Goal: Information Seeking & Learning: Learn about a topic

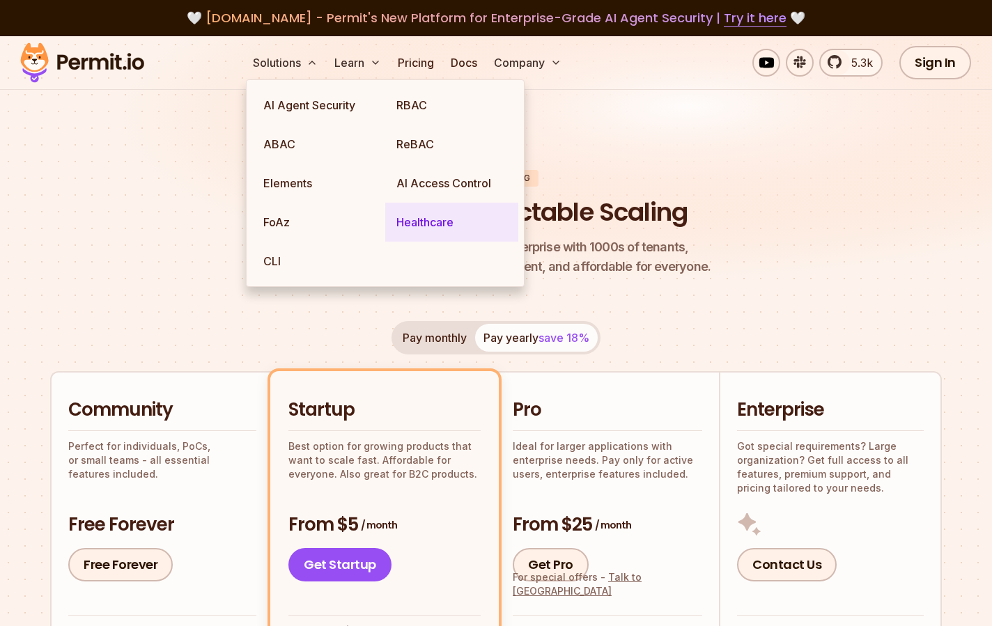
click at [480, 213] on link "Healthcare" at bounding box center [451, 222] width 133 height 39
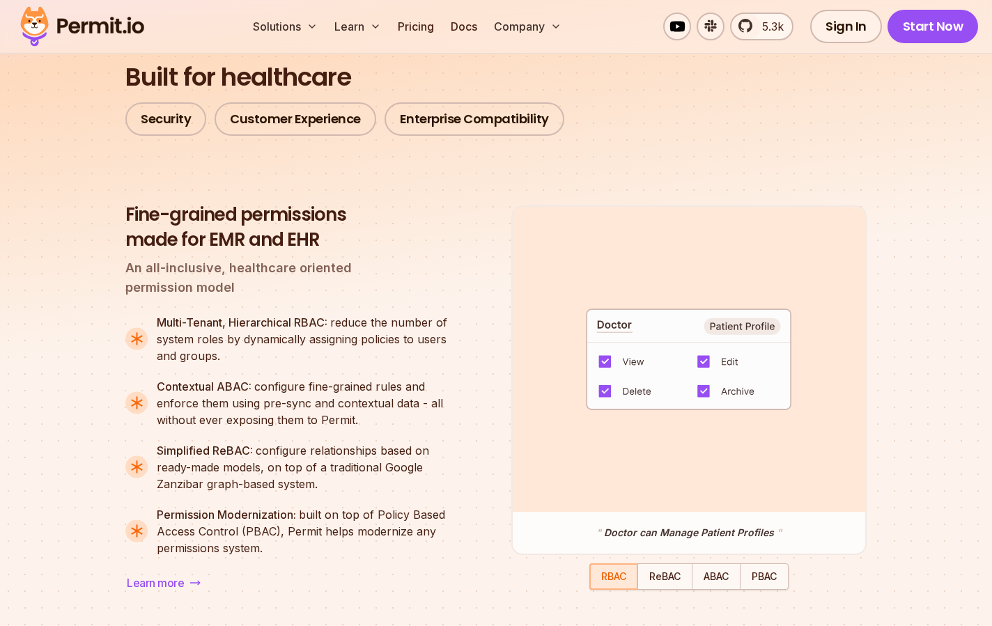
scroll to position [1132, 0]
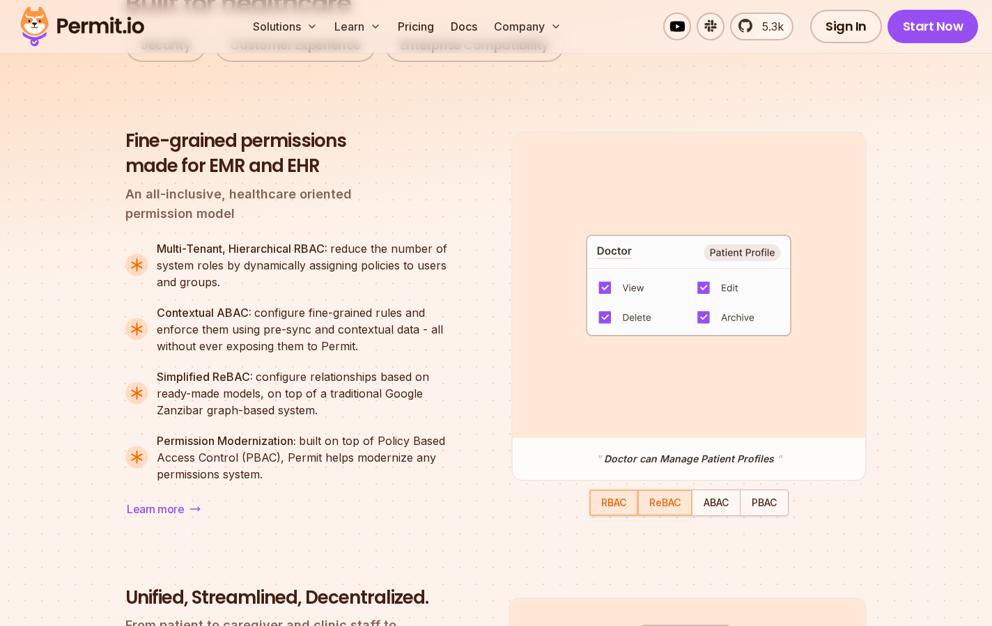
click at [650, 503] on span "ReBAC" at bounding box center [664, 503] width 31 height 12
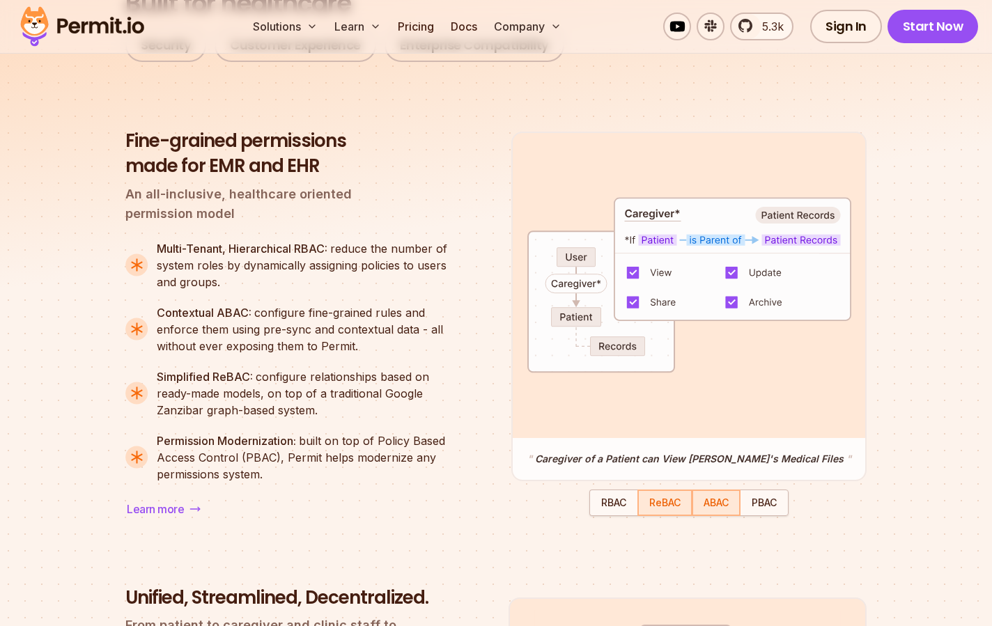
click at [717, 507] on span "ABAC" at bounding box center [716, 503] width 25 height 12
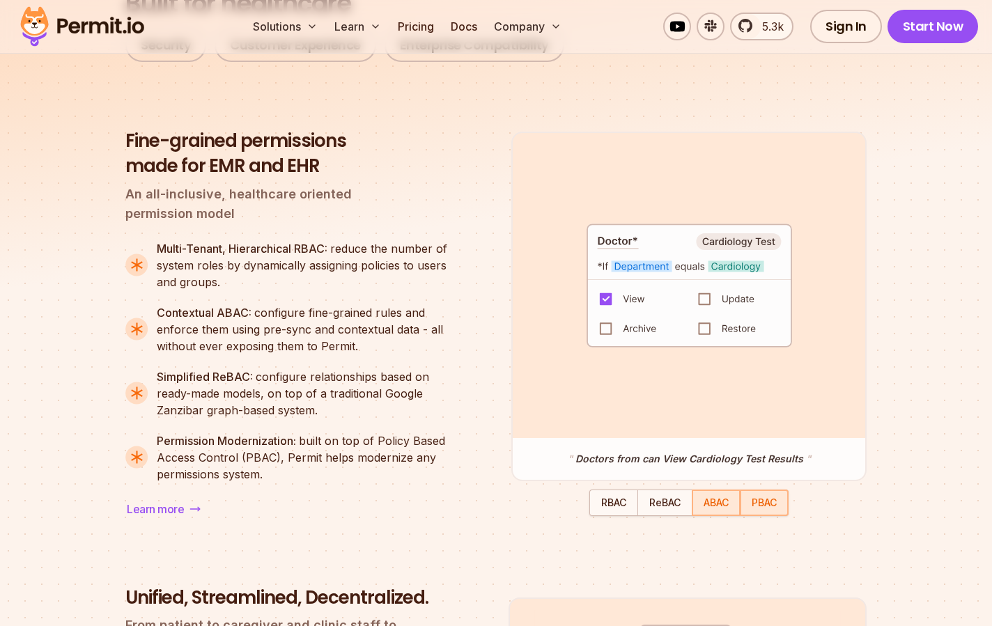
click at [757, 513] on div "button" at bounding box center [764, 503] width 46 height 24
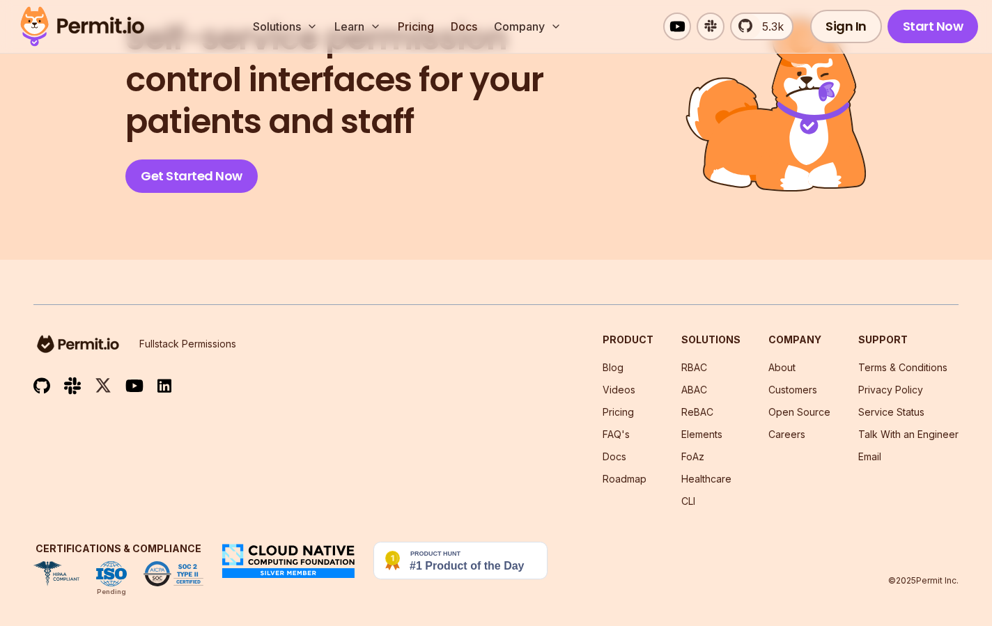
scroll to position [5783, 0]
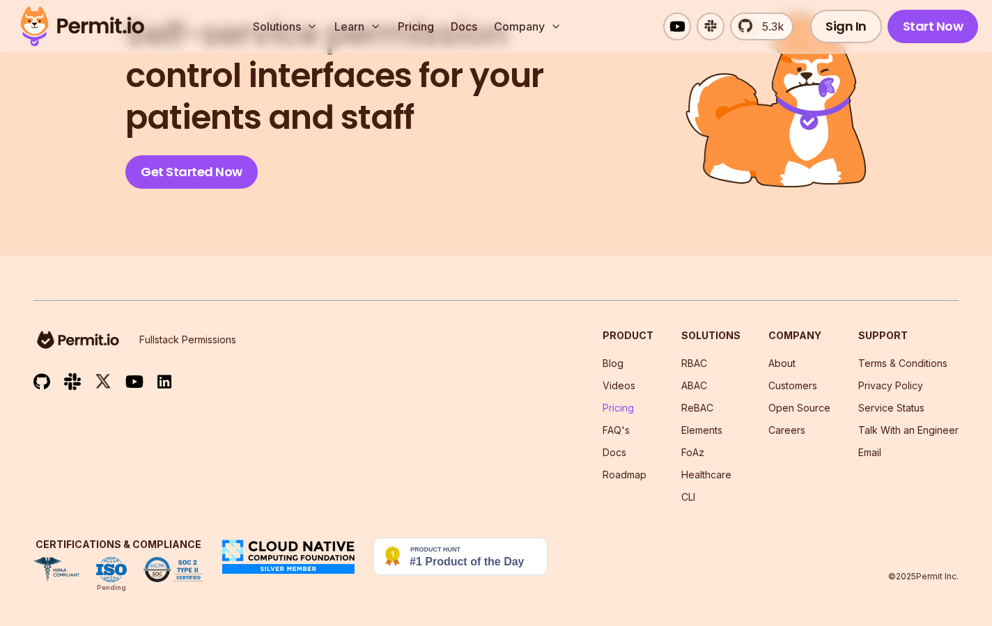
click at [634, 402] on link "Pricing" at bounding box center [618, 408] width 31 height 12
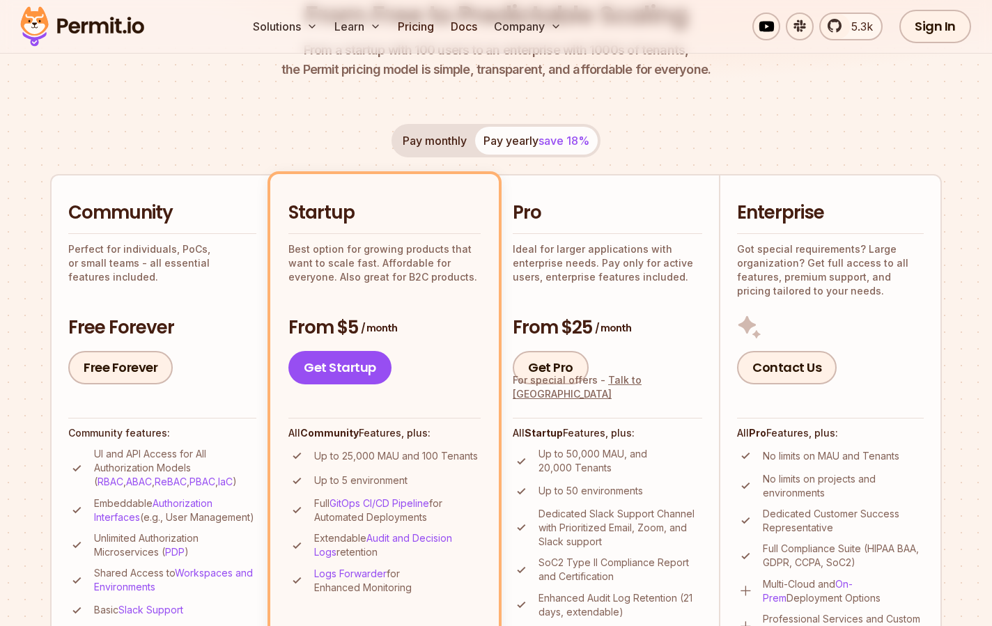
scroll to position [190, 0]
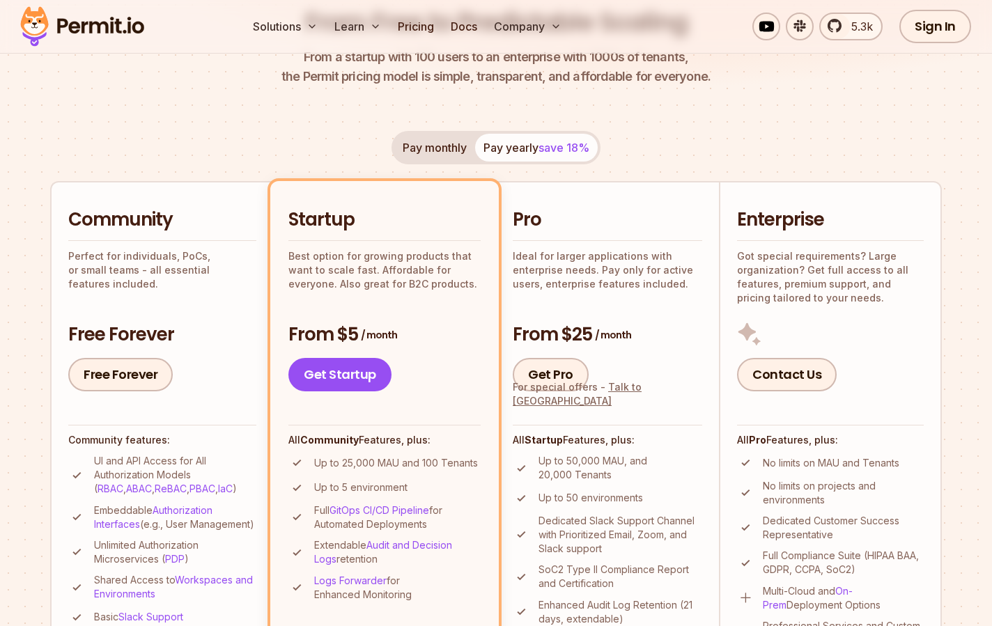
click at [454, 151] on button "Pay monthly" at bounding box center [434, 148] width 81 height 28
click at [532, 146] on button "Pay yearly save 18%" at bounding box center [536, 148] width 123 height 28
click at [419, 148] on button "Pay monthly" at bounding box center [434, 148] width 81 height 28
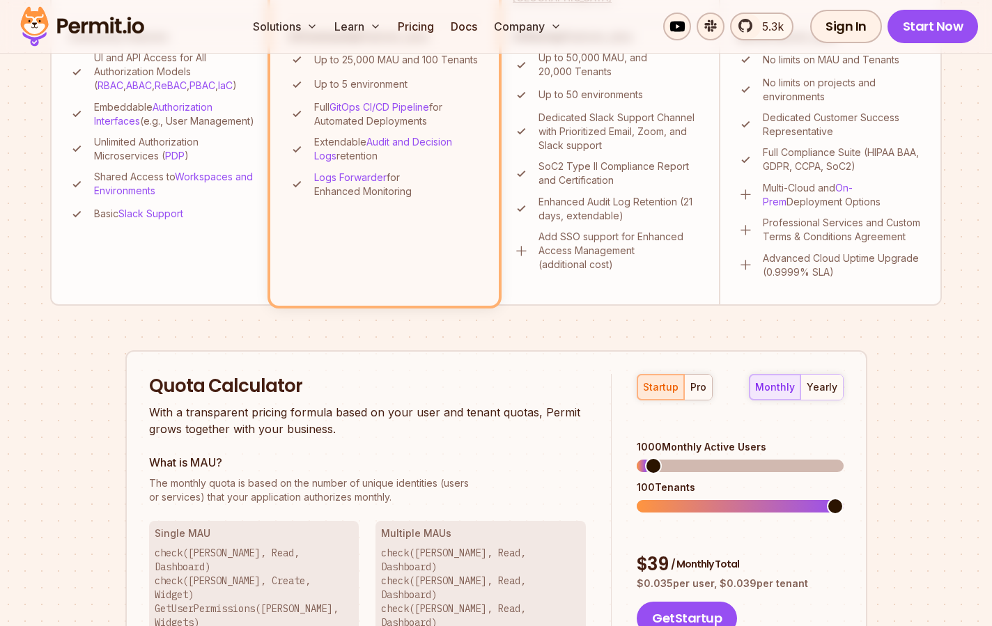
scroll to position [618, 0]
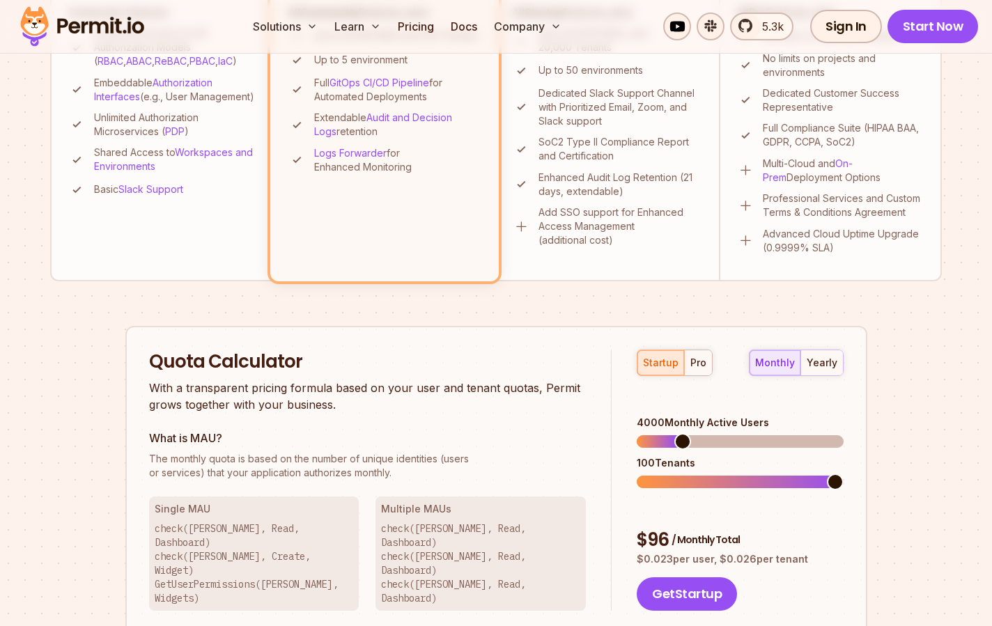
click at [677, 433] on span at bounding box center [683, 441] width 17 height 17
click at [824, 364] on div "yearly" at bounding box center [822, 363] width 31 height 14
click at [787, 362] on div "monthly" at bounding box center [775, 363] width 40 height 14
click at [703, 371] on button "pro" at bounding box center [698, 362] width 28 height 25
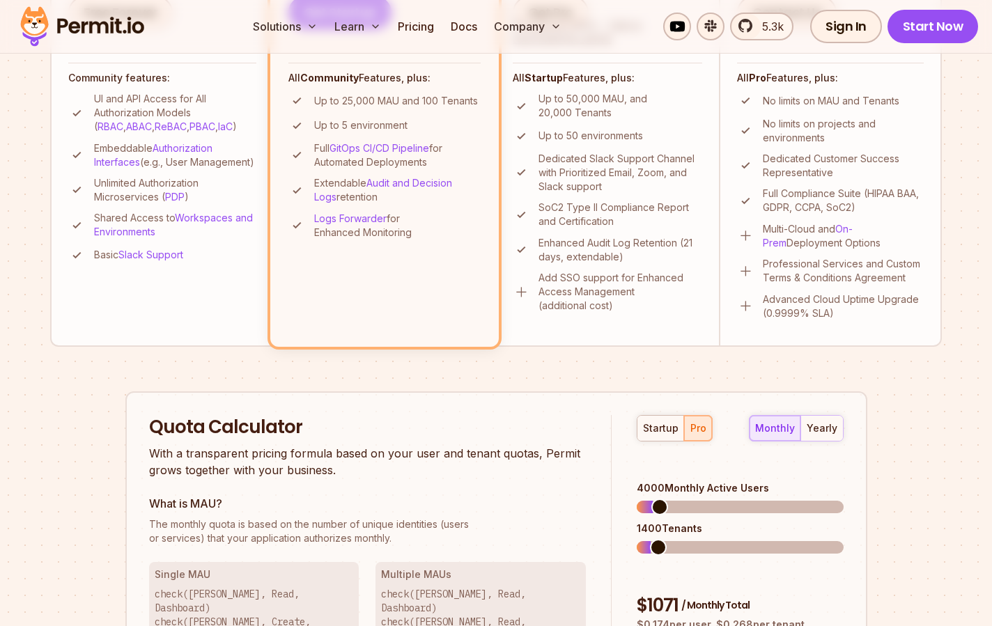
scroll to position [638, 0]
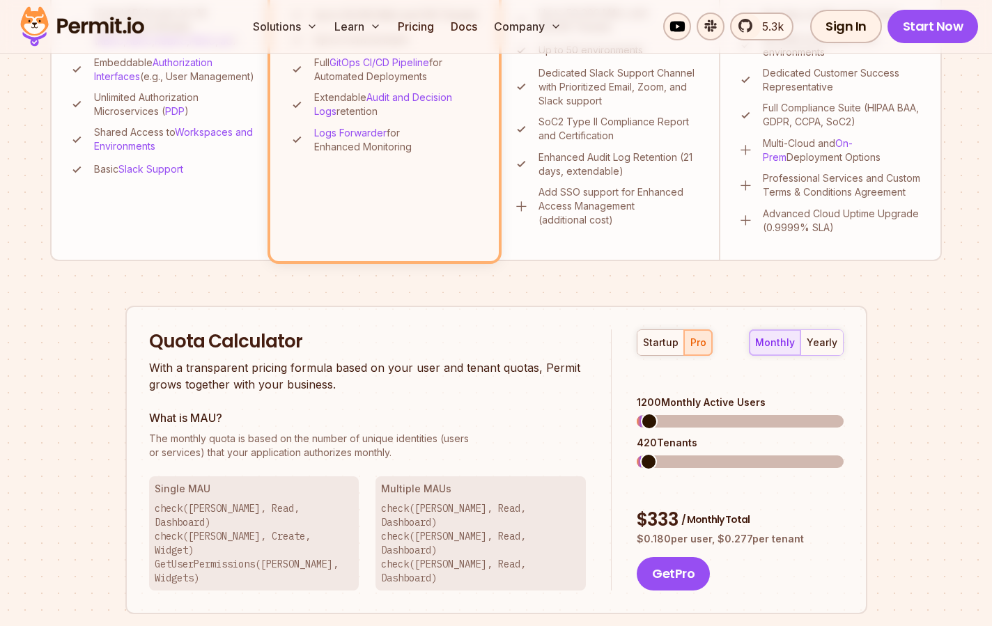
click at [641, 413] on span at bounding box center [649, 421] width 17 height 17
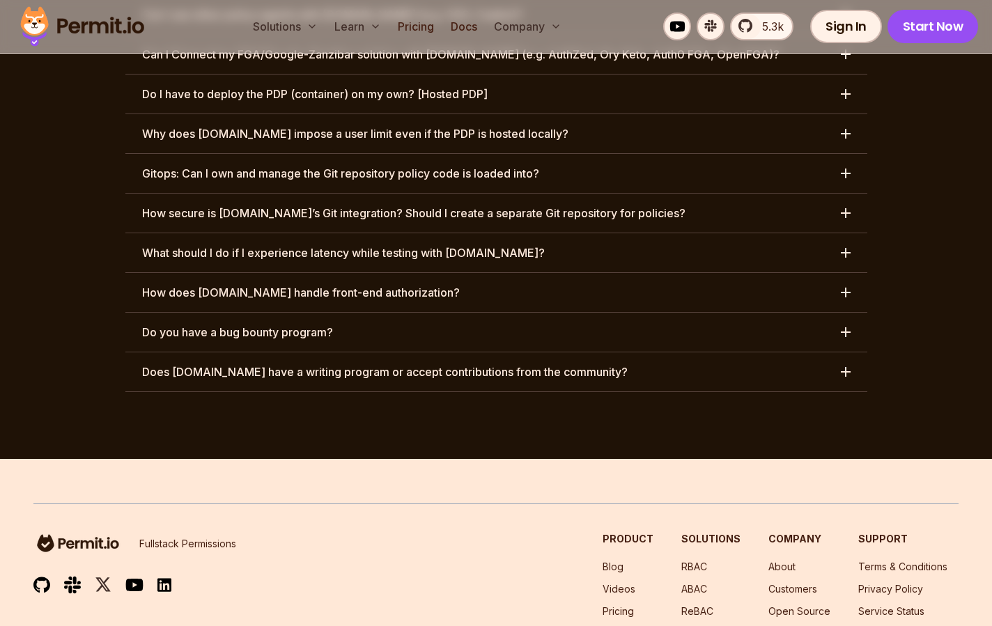
scroll to position [7232, 0]
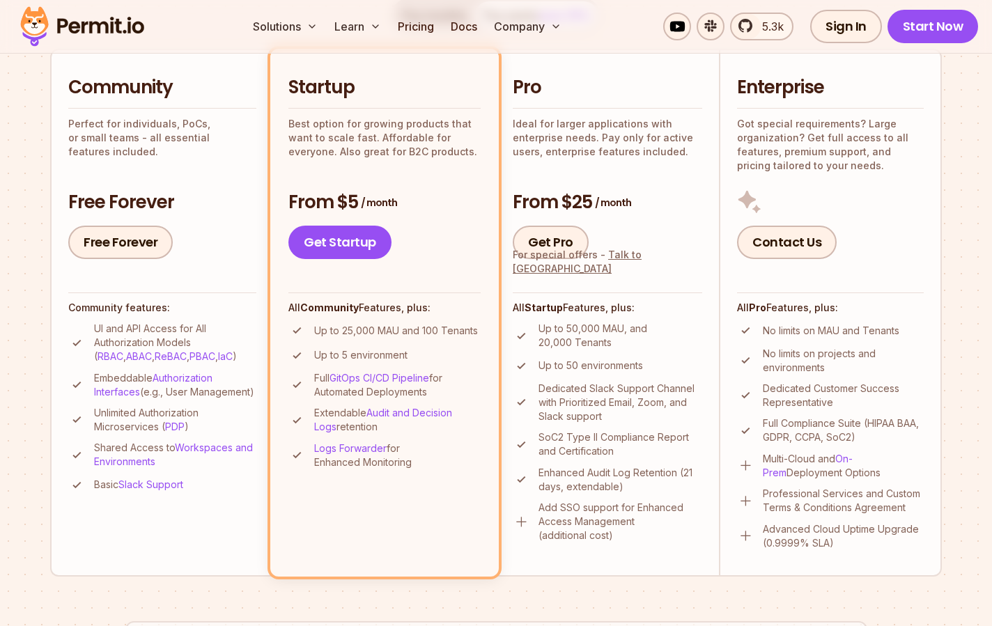
scroll to position [385, 0]
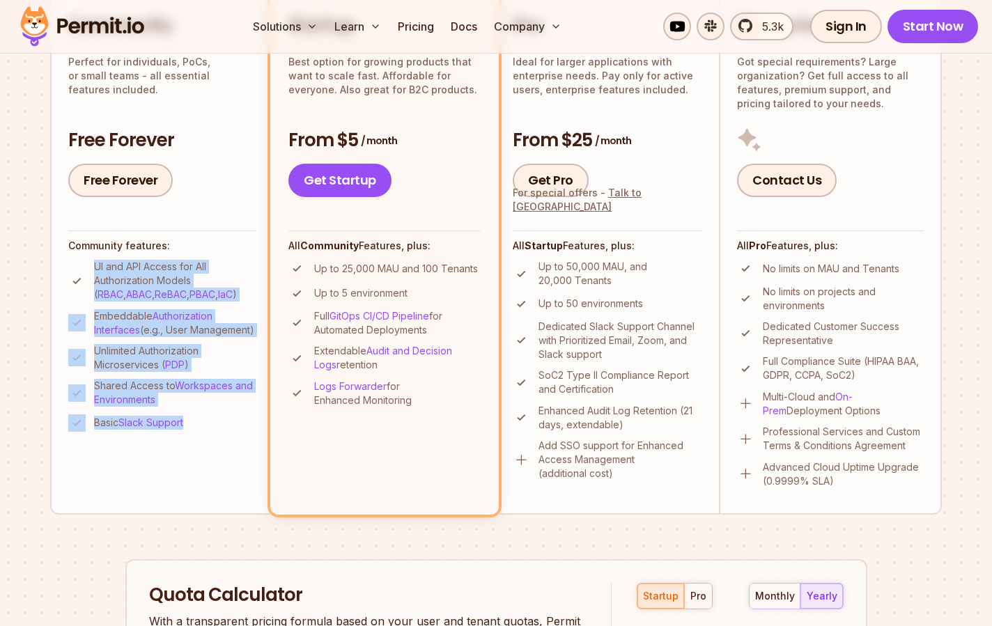
drag, startPoint x: 127, startPoint y: 257, endPoint x: 220, endPoint y: 442, distance: 207.5
click at [220, 431] on div "Community features: UI and API Access for All Authorization Models ( RBAC , ABA…" at bounding box center [162, 331] width 188 height 201
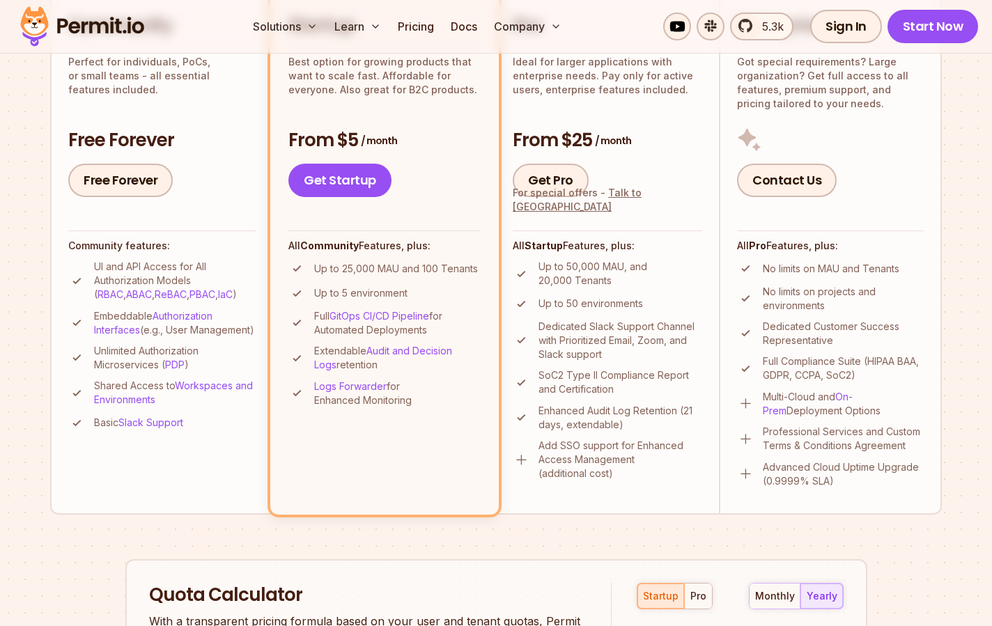
click at [221, 432] on li "Basic Slack Support" at bounding box center [162, 423] width 188 height 17
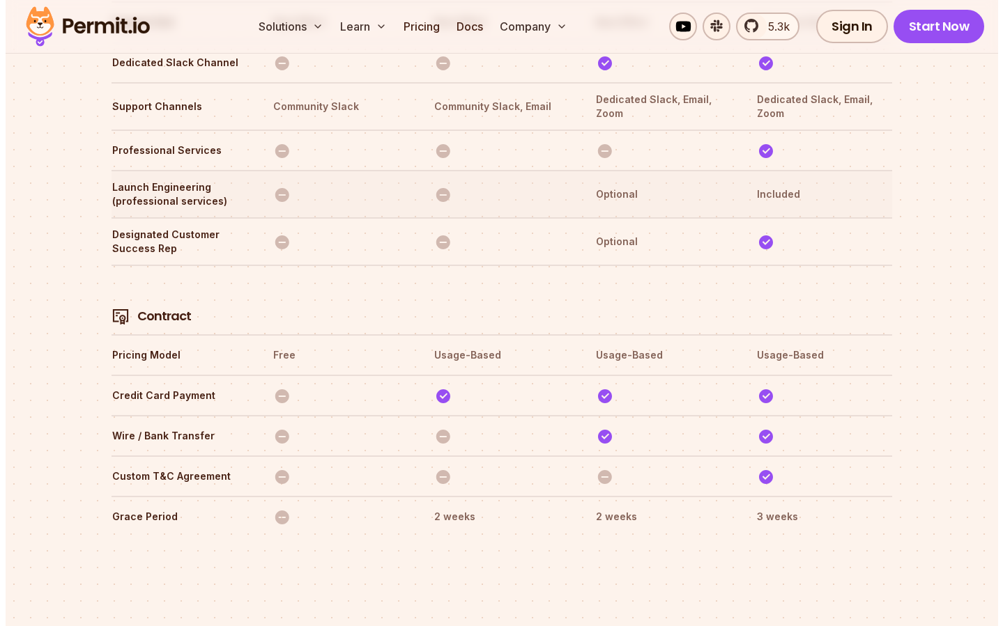
scroll to position [4769, 0]
